Goal: Task Accomplishment & Management: Use online tool/utility

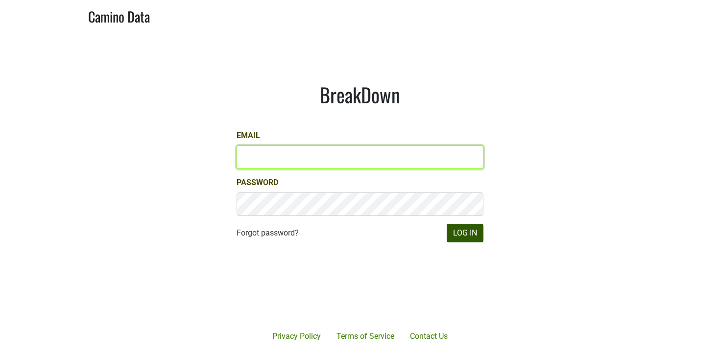
type input "ian@mommenpop.com"
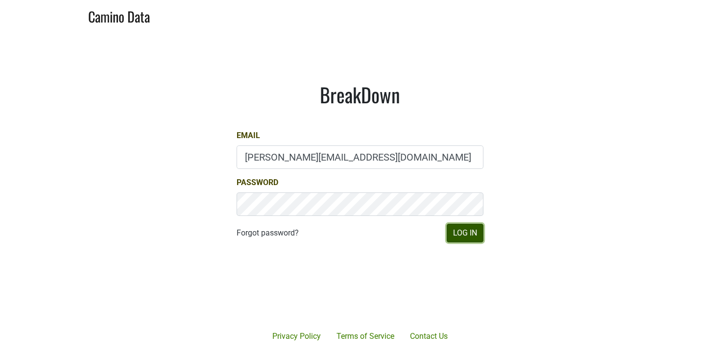
click at [454, 228] on button "Log In" at bounding box center [465, 233] width 37 height 19
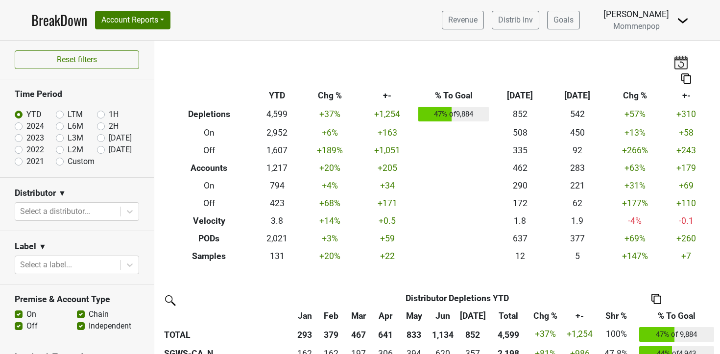
scroll to position [38, 0]
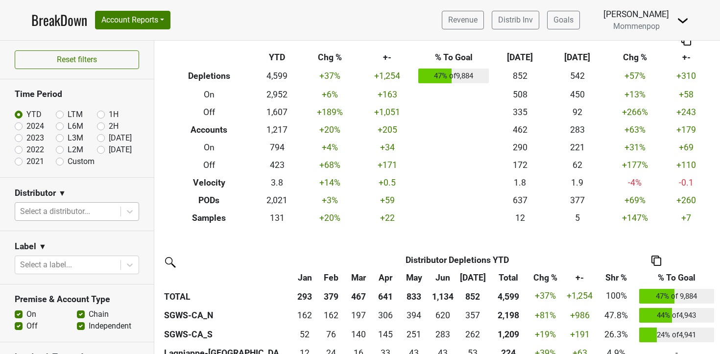
click at [82, 209] on div at bounding box center [68, 212] width 96 height 14
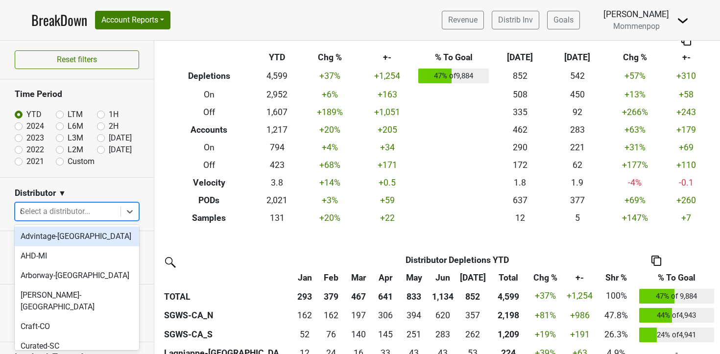
type input "ca"
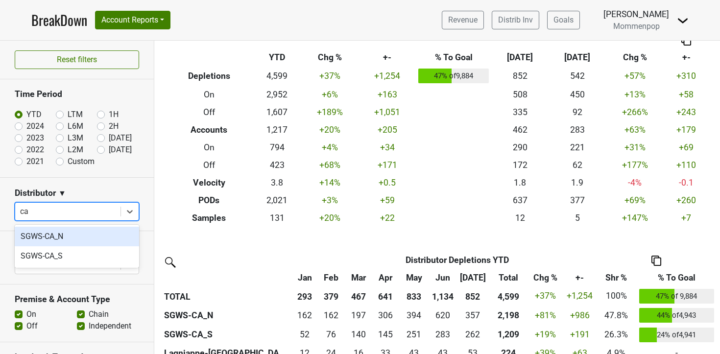
click at [63, 235] on div "SGWS-CA_N" at bounding box center [77, 237] width 124 height 20
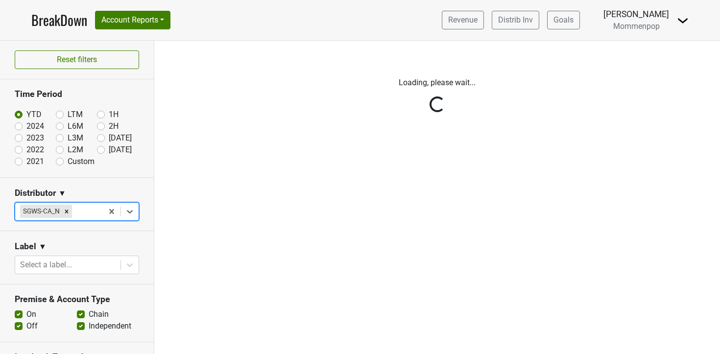
scroll to position [0, 0]
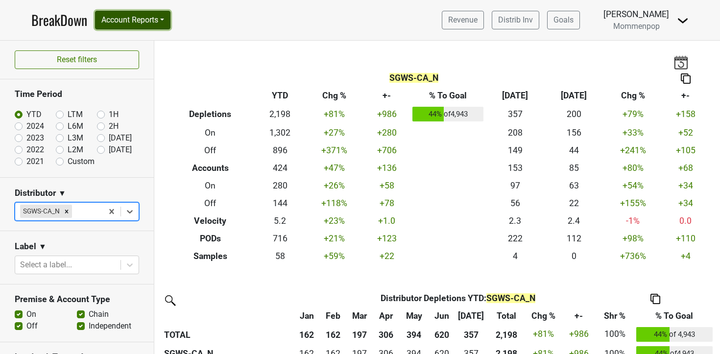
click at [134, 15] on button "Account Reports" at bounding box center [132, 20] width 75 height 19
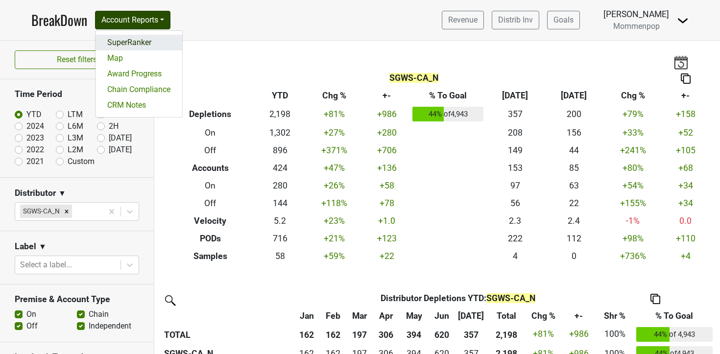
click at [131, 40] on link "SuperRanker" at bounding box center [139, 43] width 87 height 16
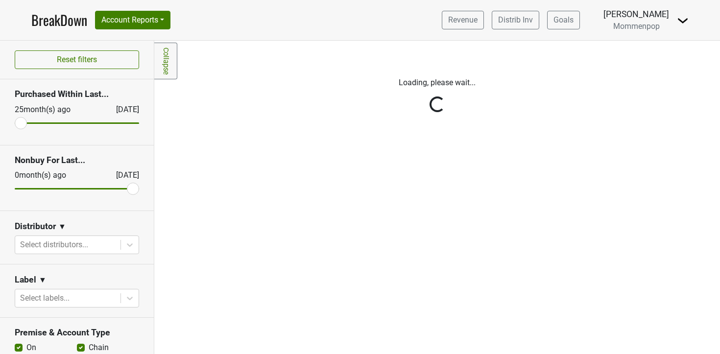
click at [72, 243] on div "Reset filters Purchased Within Last... 25 month(s) ago Aug '25 Nonbuy For Last.…" at bounding box center [77, 198] width 154 height 314
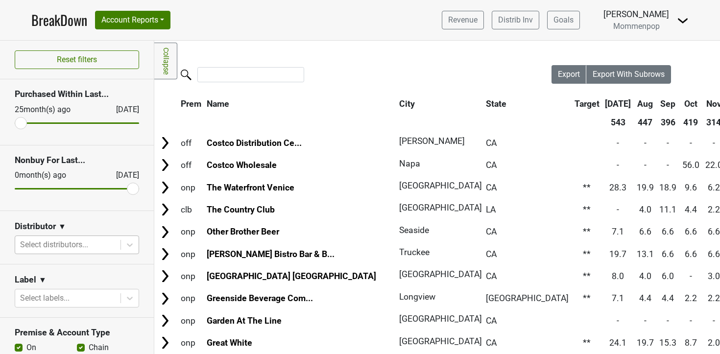
click at [70, 247] on div at bounding box center [68, 245] width 96 height 14
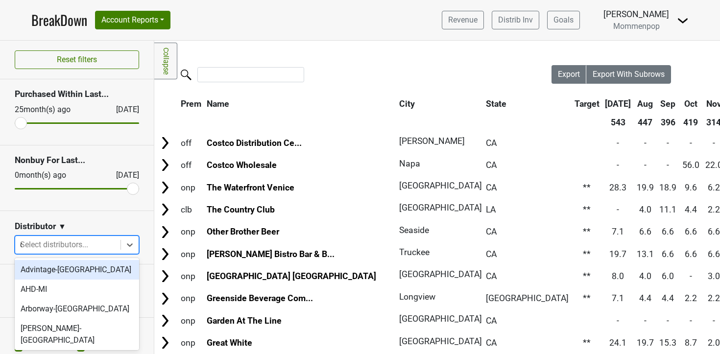
type input "ca"
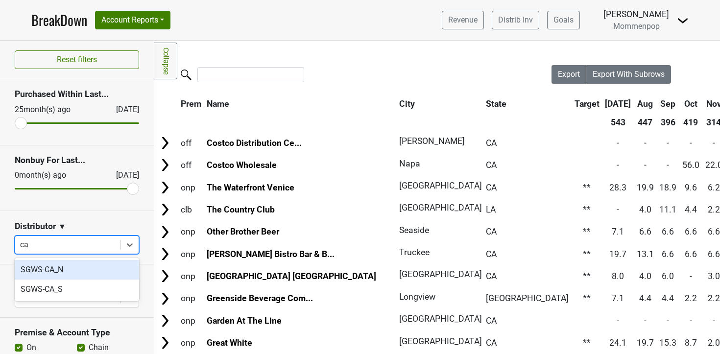
click at [69, 272] on div "SGWS-CA_N" at bounding box center [77, 270] width 124 height 20
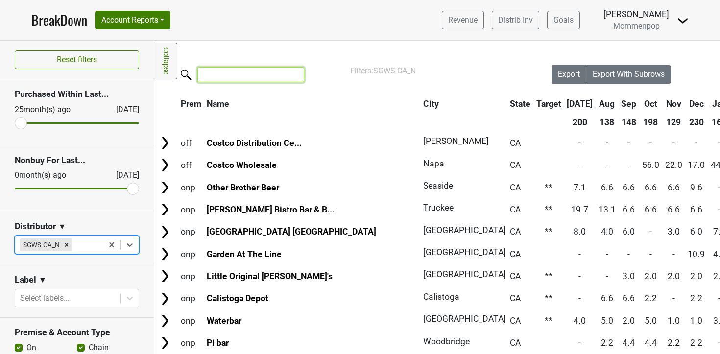
click at [240, 74] on input "search" at bounding box center [250, 74] width 107 height 15
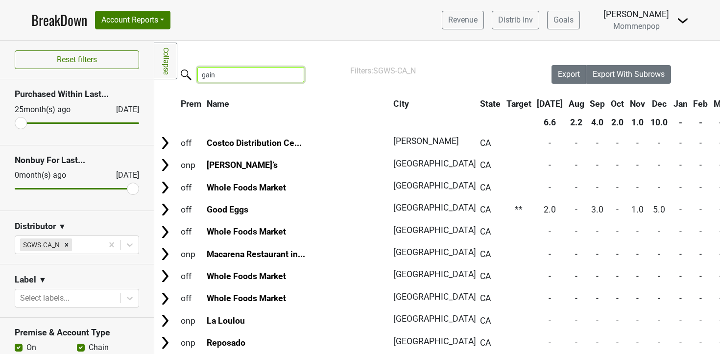
type input "gain"
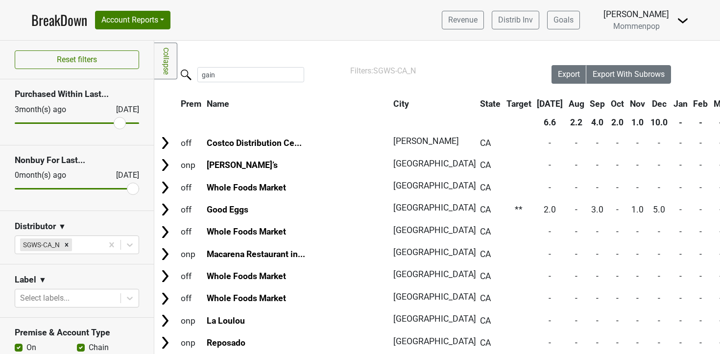
drag, startPoint x: 22, startPoint y: 123, endPoint x: 117, endPoint y: 126, distance: 95.1
type input "3"
click at [117, 124] on input "range" at bounding box center [77, 122] width 124 height 1
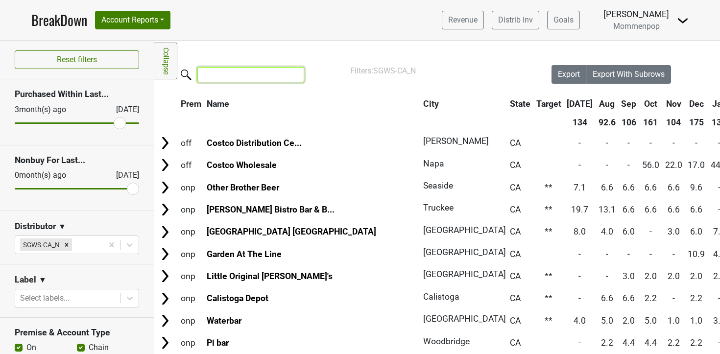
click at [236, 71] on input "search" at bounding box center [250, 74] width 107 height 15
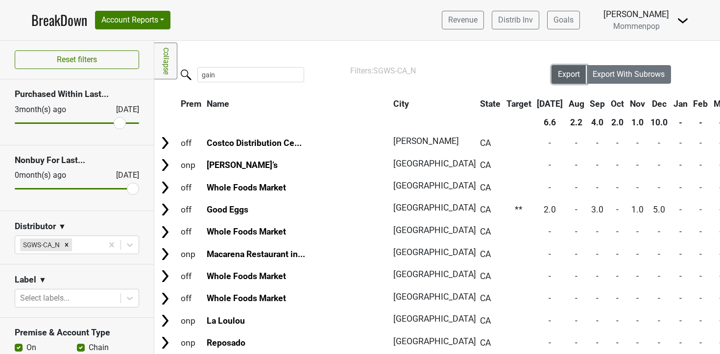
click at [572, 80] on button "Export" at bounding box center [569, 74] width 35 height 19
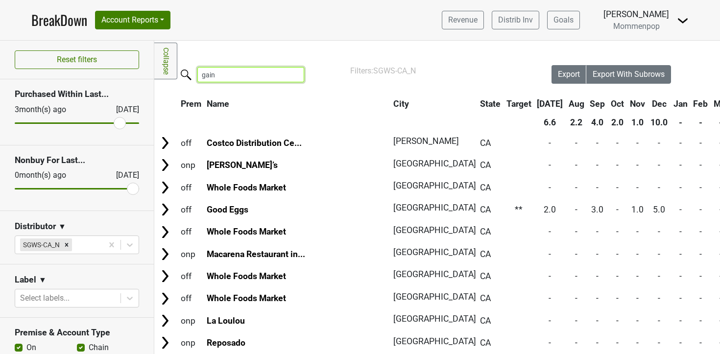
click at [233, 73] on input "gain" at bounding box center [250, 74] width 107 height 15
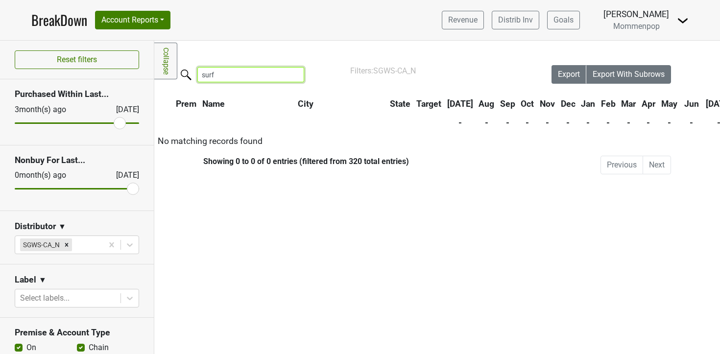
click at [206, 74] on input "surf" at bounding box center [250, 74] width 107 height 15
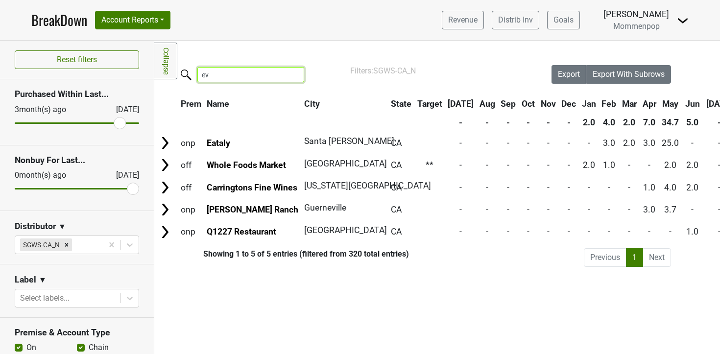
type input "e"
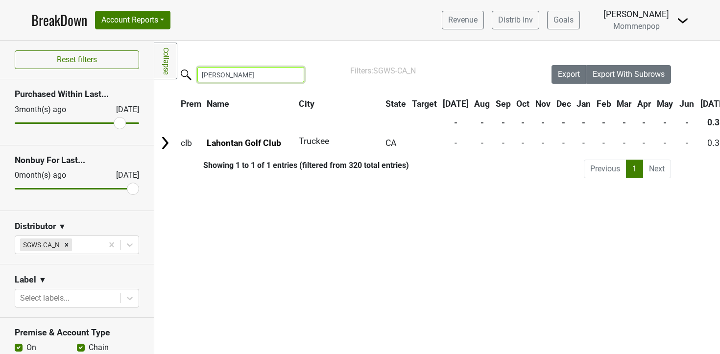
click at [216, 78] on input "lahon" at bounding box center [250, 74] width 107 height 15
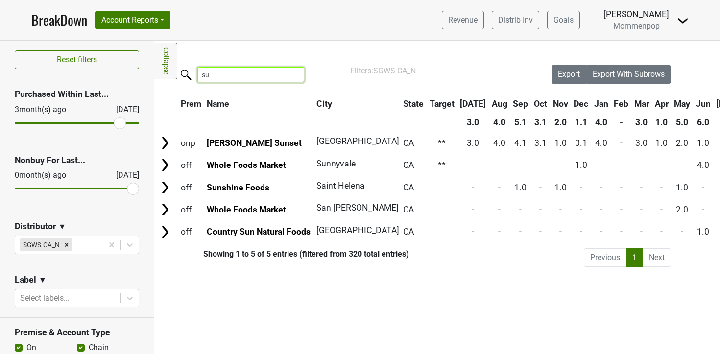
type input "s"
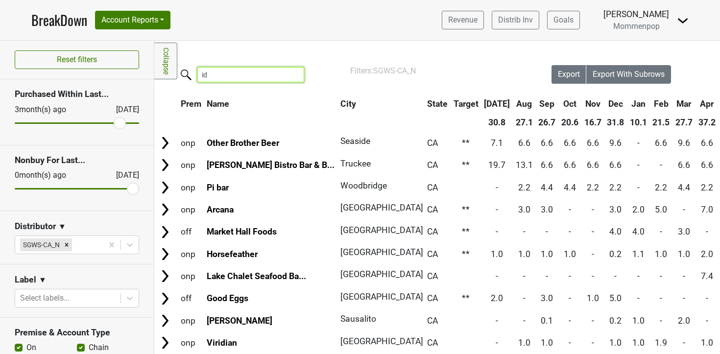
type input "i"
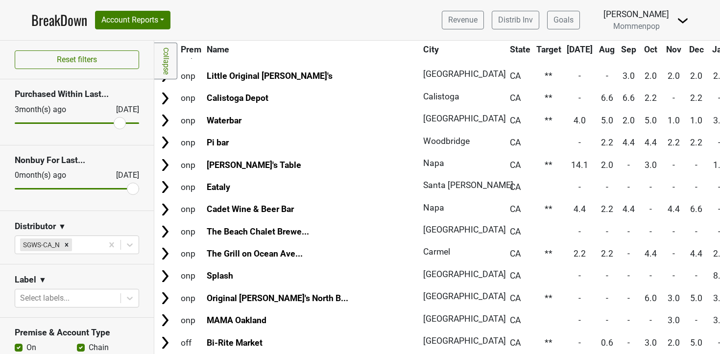
scroll to position [200, 0]
